Goal: Information Seeking & Learning: Check status

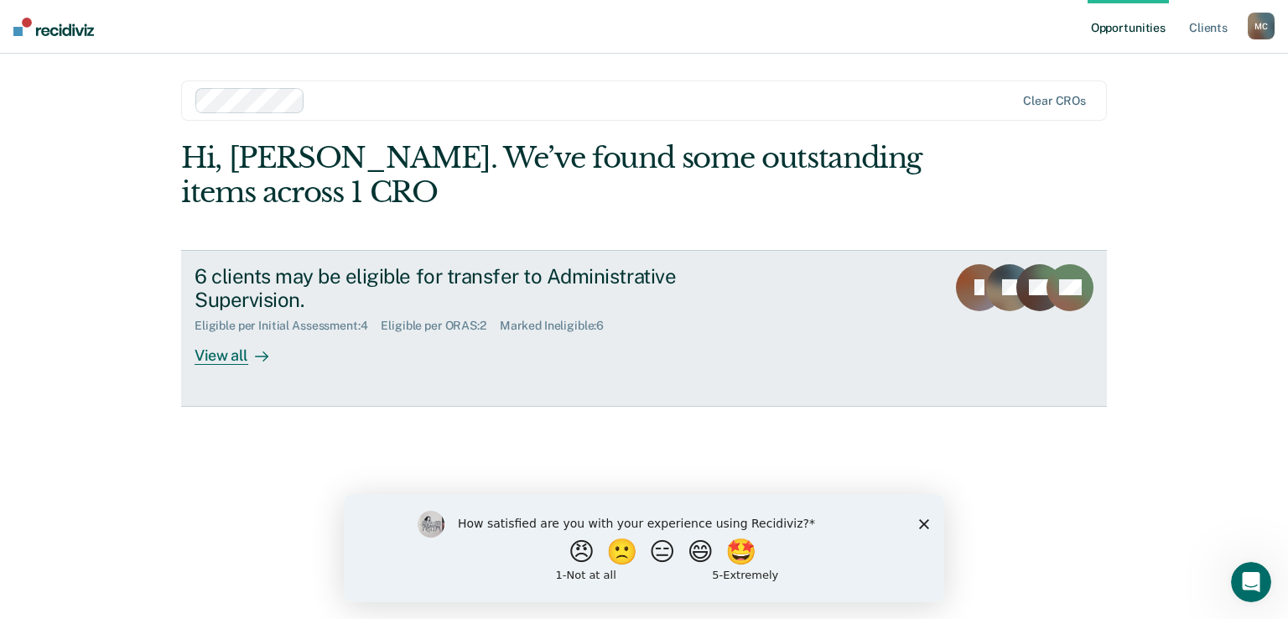
click at [237, 351] on div "View all" at bounding box center [242, 349] width 94 height 33
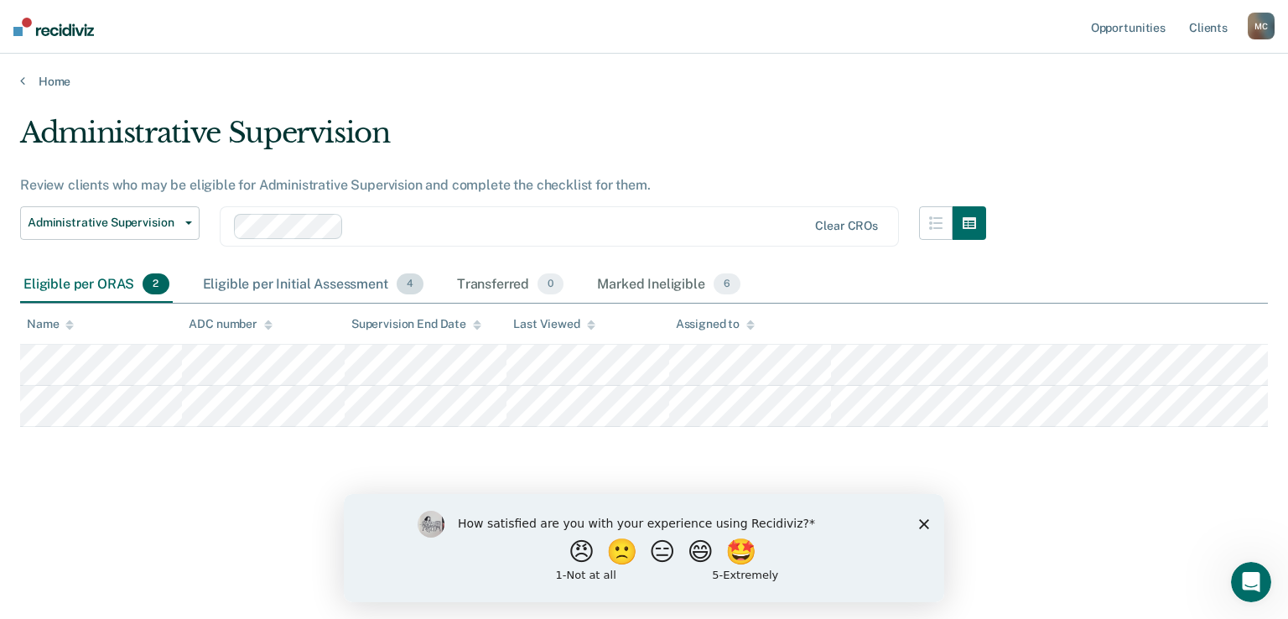
click at [275, 278] on div "Eligible per Initial Assessment 4" at bounding box center [313, 285] width 227 height 37
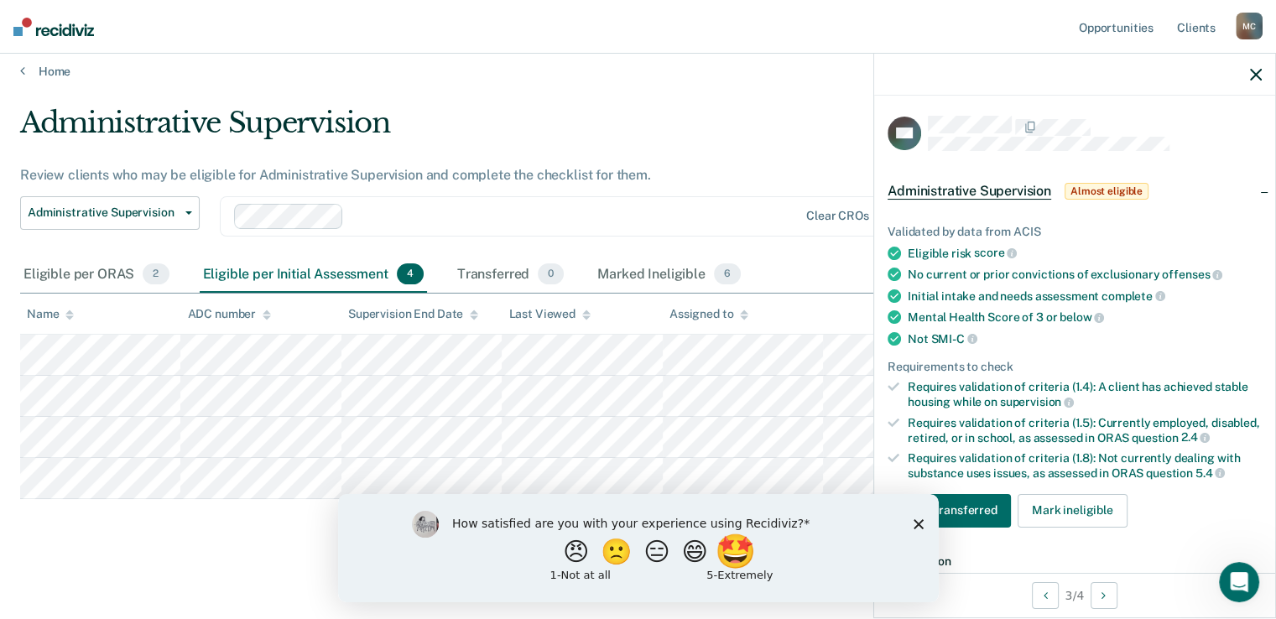
click at [755, 556] on button "🤩" at bounding box center [735, 551] width 45 height 34
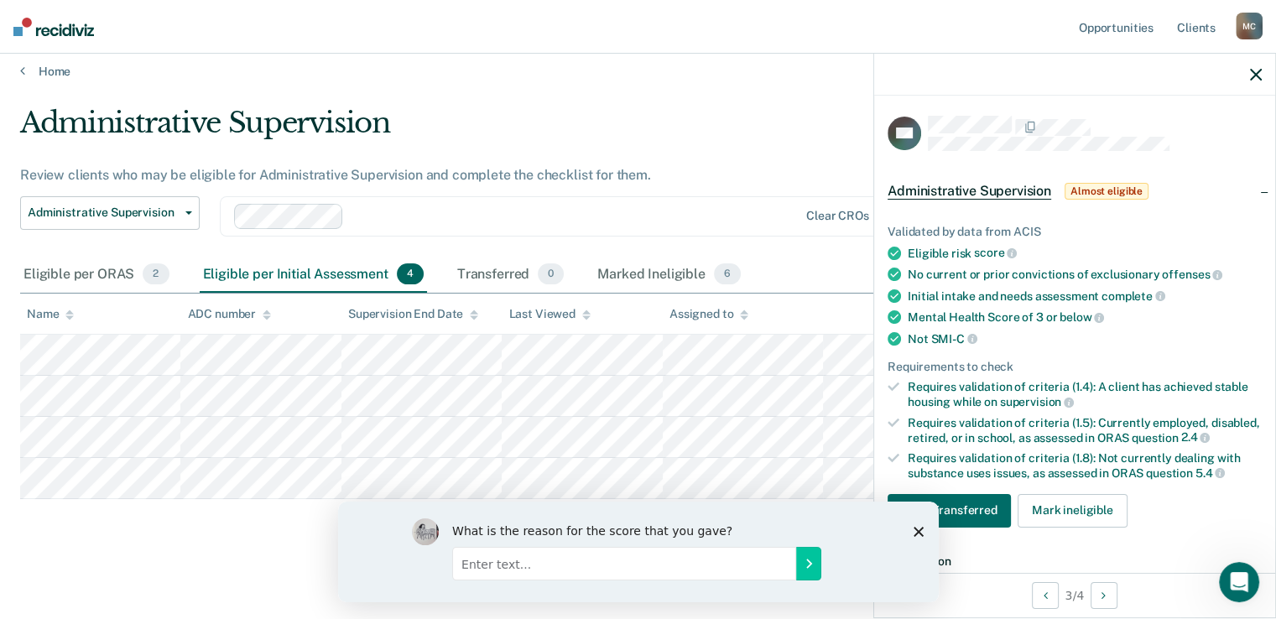
click at [910, 528] on div "What is the reason for the score that you gave?" at bounding box center [637, 551] width 601 height 101
click at [914, 528] on polygon "Close survey" at bounding box center [918, 531] width 10 height 10
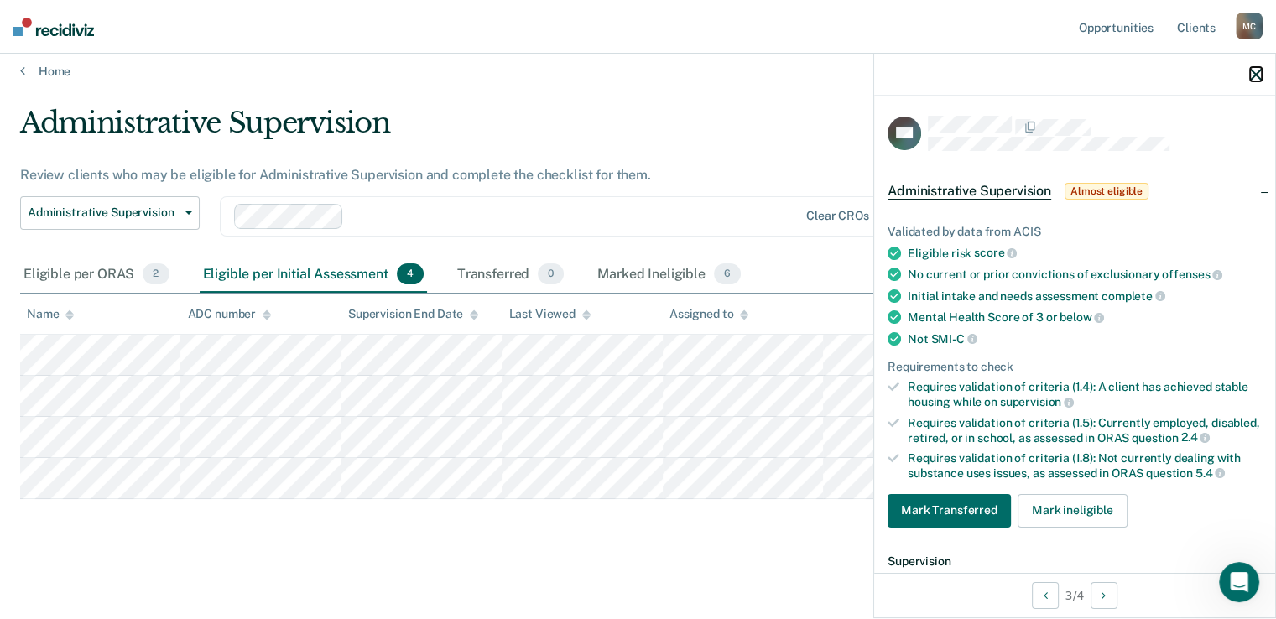
click at [1258, 76] on icon "button" at bounding box center [1256, 75] width 12 height 12
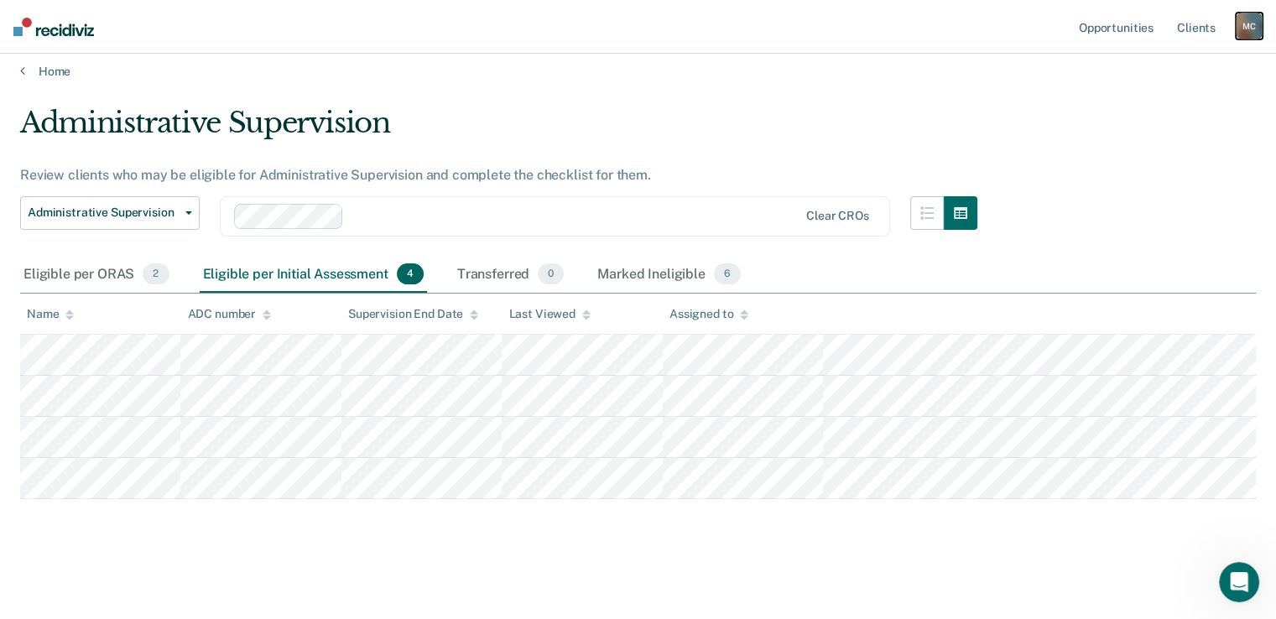
click at [1262, 34] on div "M C" at bounding box center [1249, 26] width 27 height 27
click at [1135, 108] on link "Log Out" at bounding box center [1181, 110] width 135 height 14
